Goal: Information Seeking & Learning: Learn about a topic

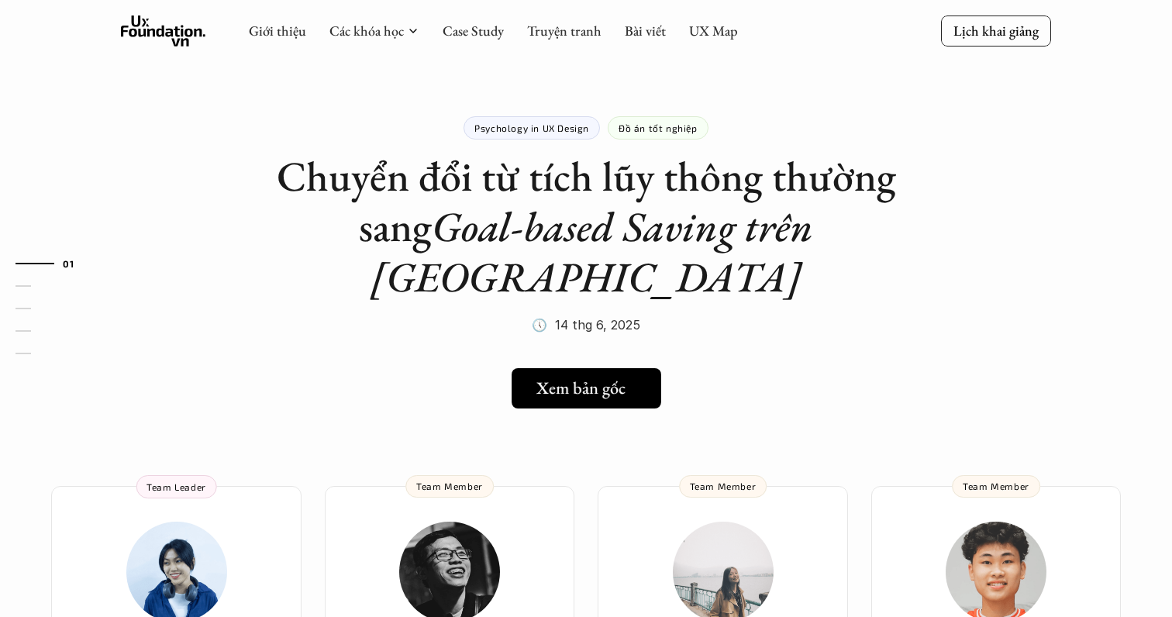
click at [624, 368] on link "Xem bản gốc" at bounding box center [587, 388] width 150 height 40
click at [634, 175] on h1 "Chuyển đổi từ tích lũy thông thường sang Goal-based Saving trên Tikop" at bounding box center [586, 226] width 620 height 150
click at [623, 181] on h1 "Chuyển đổi từ tích lũy thông thường sang Goal-based Saving trên Tikop" at bounding box center [586, 226] width 620 height 150
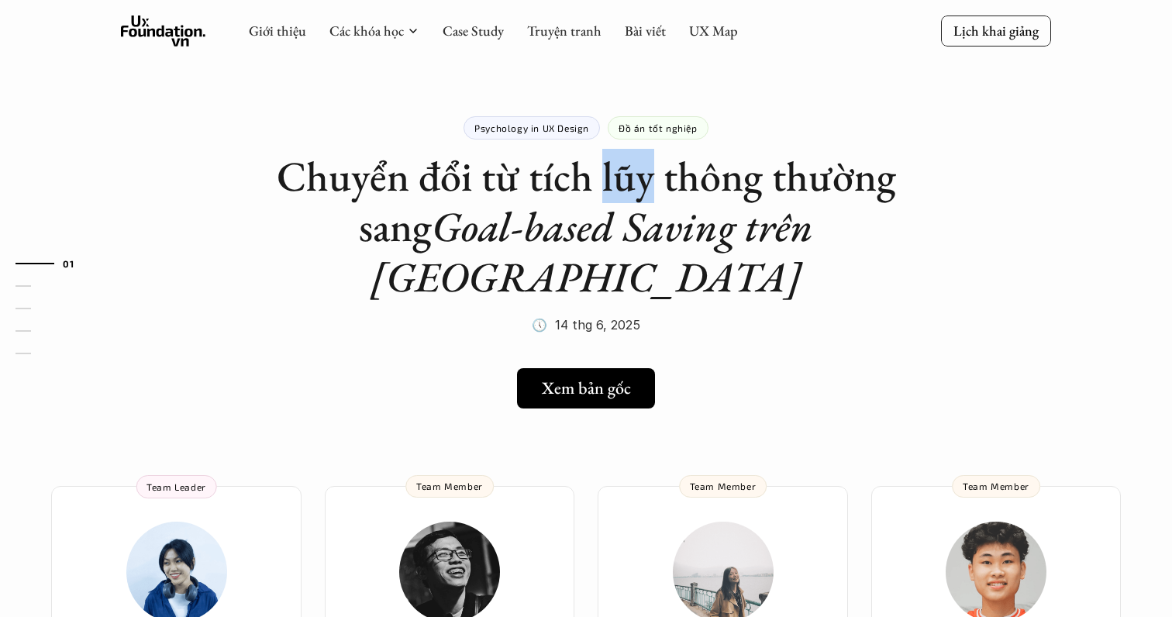
click at [623, 181] on h1 "Chuyển đổi từ tích lũy thông thường sang Goal-based Saving trên Tikop" at bounding box center [586, 226] width 620 height 150
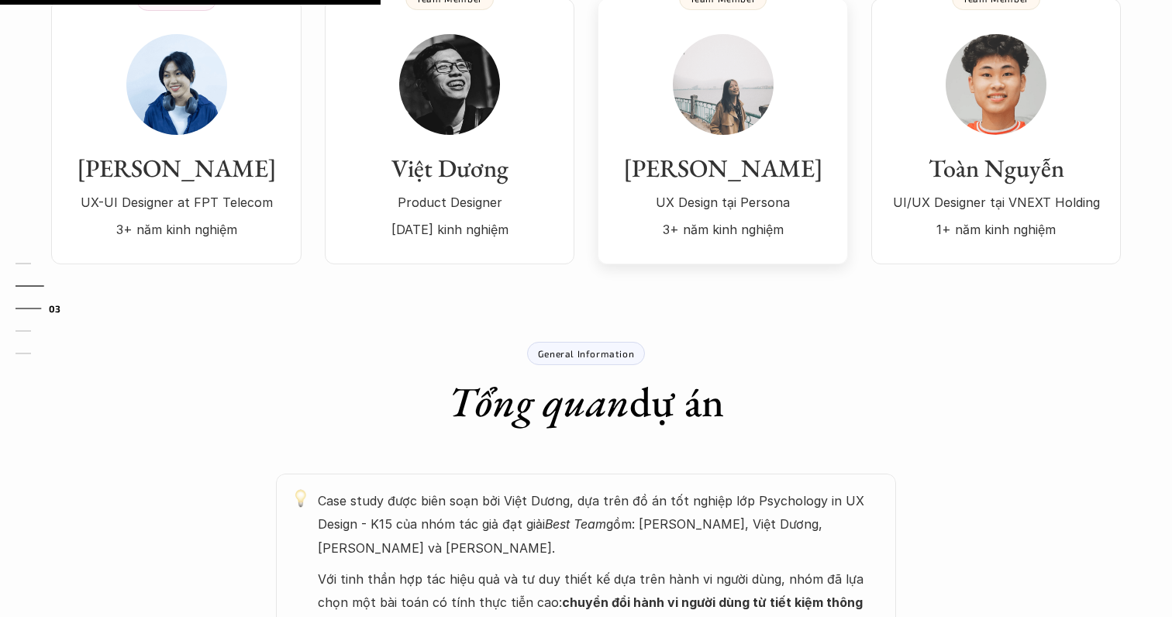
scroll to position [650, 0]
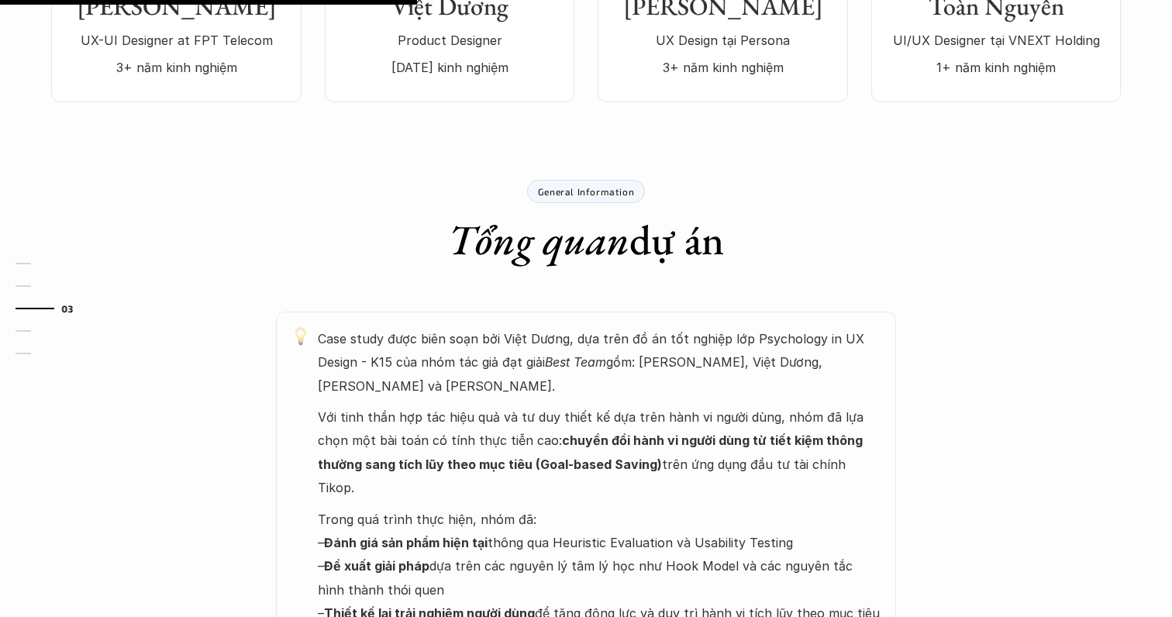
click at [625, 215] on h1 "Tổng quan dự án" at bounding box center [586, 240] width 276 height 50
click at [627, 215] on h1 "Tổng quan dự án" at bounding box center [586, 240] width 276 height 50
